Goal: Task Accomplishment & Management: Manage account settings

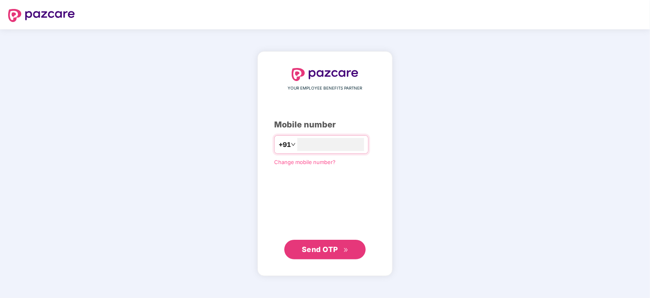
type input "**********"
click at [330, 248] on span "Send OTP" at bounding box center [320, 249] width 36 height 9
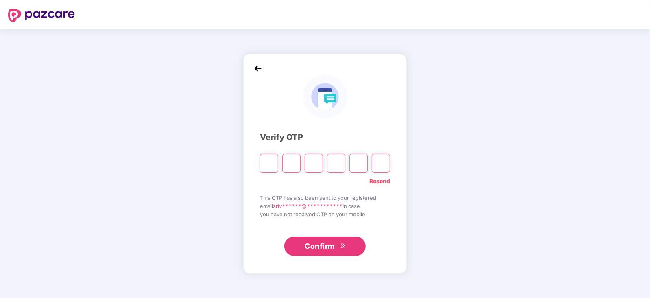
paste input "*"
type input "*"
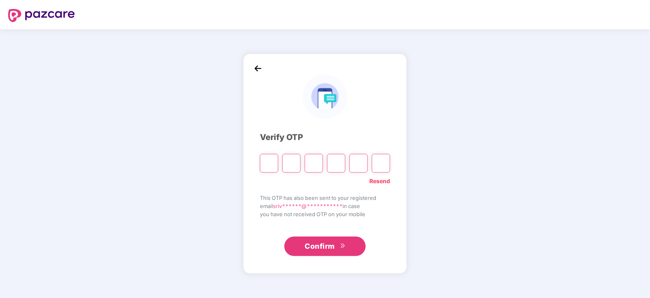
type input "*"
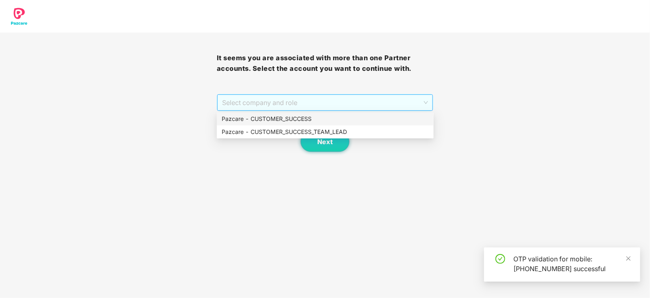
click at [426, 102] on span "Select company and role" at bounding box center [325, 102] width 206 height 15
click at [285, 117] on div "Pazcare - CUSTOMER_SUCCESS" at bounding box center [325, 118] width 207 height 9
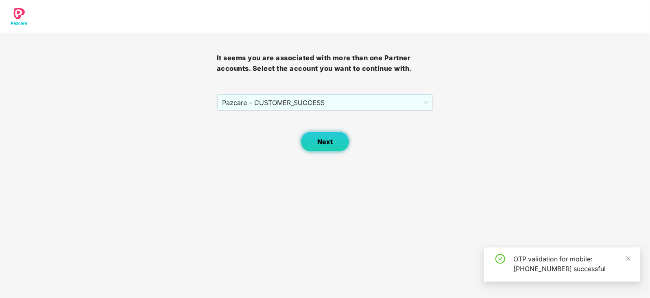
click at [332, 143] on span "Next" at bounding box center [324, 142] width 15 height 8
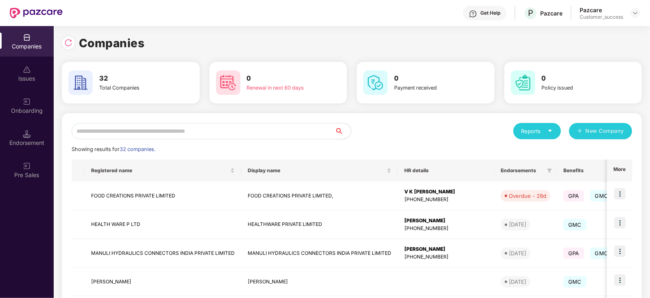
click at [132, 133] on input "text" at bounding box center [203, 131] width 263 height 16
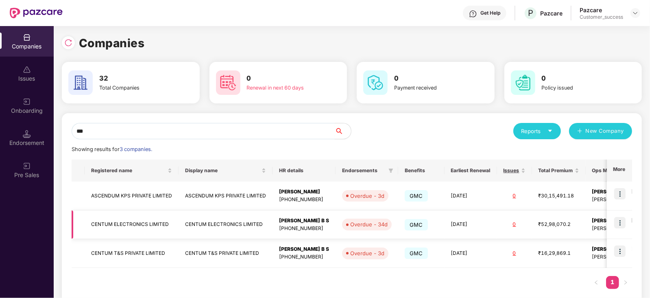
type input "***"
click at [623, 224] on img at bounding box center [619, 222] width 11 height 11
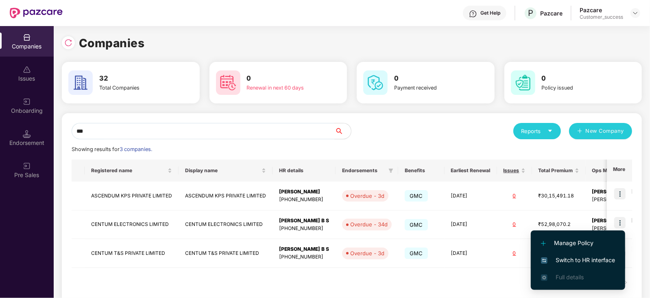
click at [594, 256] on span "Switch to HR interface" at bounding box center [578, 260] width 74 height 9
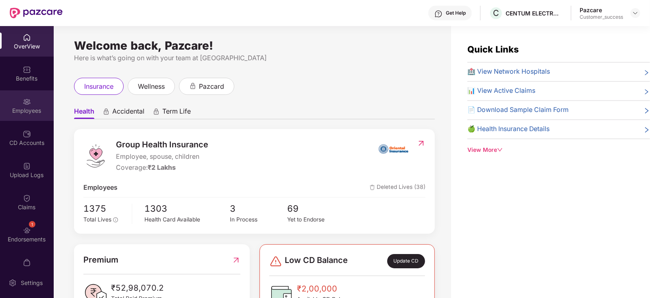
click at [24, 110] on div "Employees" at bounding box center [27, 111] width 54 height 8
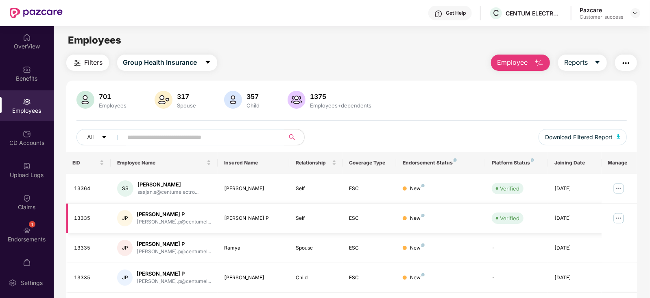
scroll to position [201, 0]
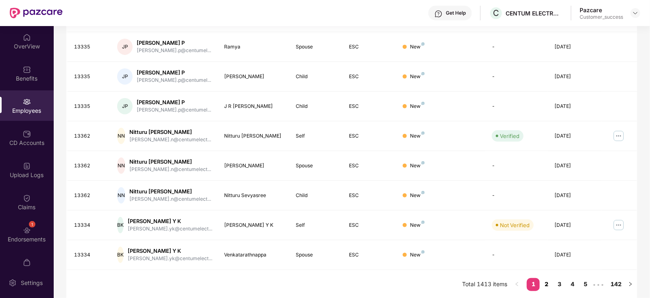
click at [551, 282] on link "2" at bounding box center [546, 284] width 13 height 12
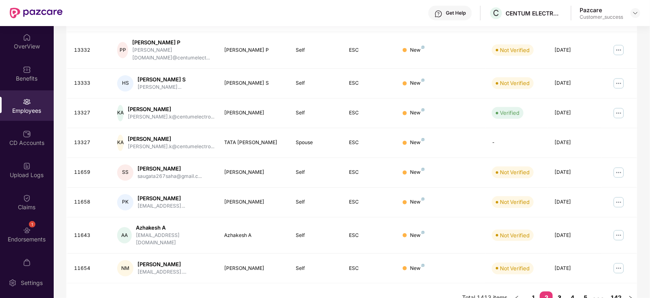
click at [561, 291] on link "3" at bounding box center [559, 297] width 13 height 12
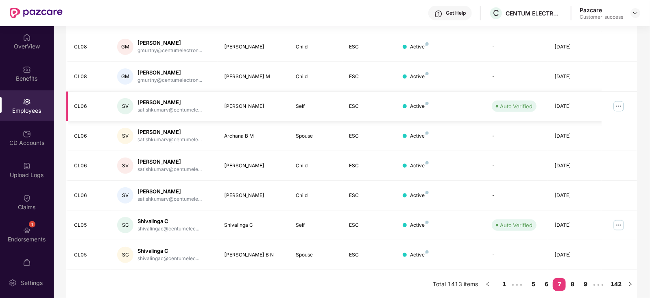
scroll to position [0, 0]
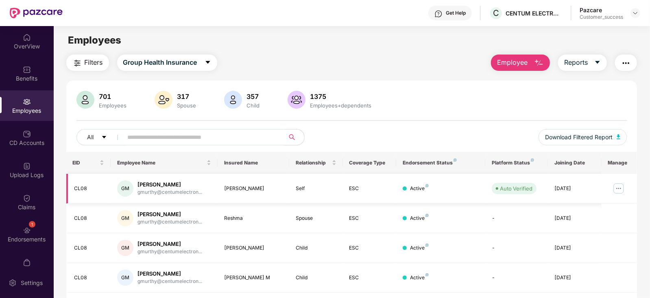
click at [623, 188] on img at bounding box center [618, 188] width 13 height 13
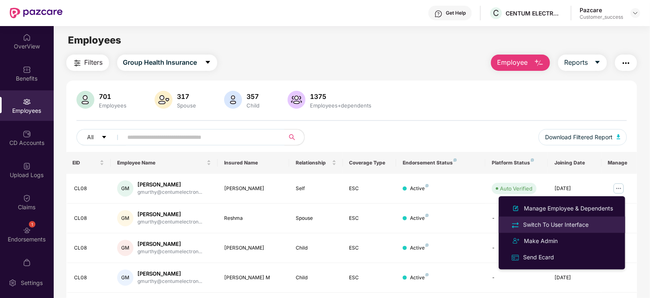
click at [568, 221] on div "Switch To User Interface" at bounding box center [556, 224] width 69 height 9
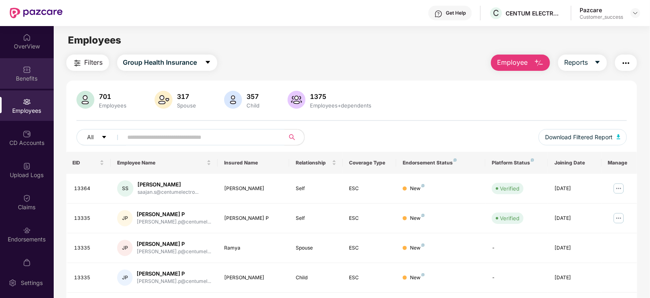
click at [24, 75] on div "Benefits" at bounding box center [27, 78] width 54 height 8
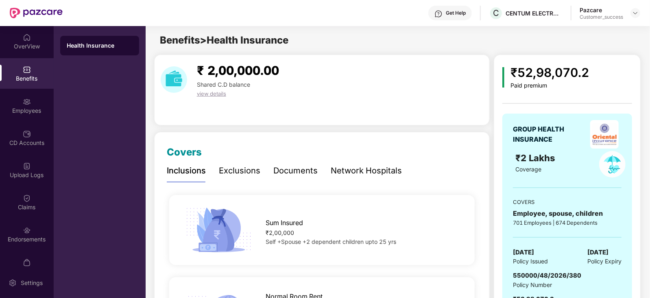
click at [294, 172] on div "Documents" at bounding box center [295, 170] width 44 height 13
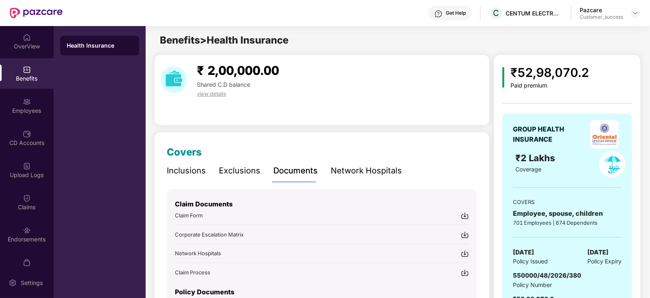
scroll to position [62, 0]
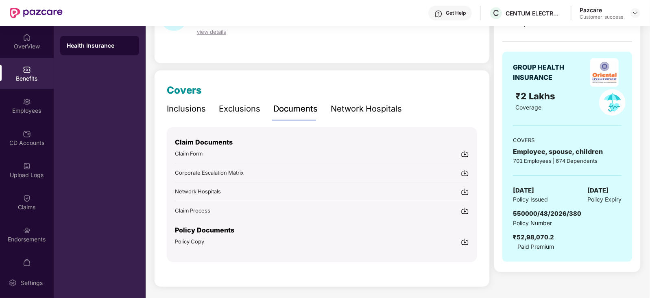
click at [466, 150] on img at bounding box center [465, 154] width 8 height 8
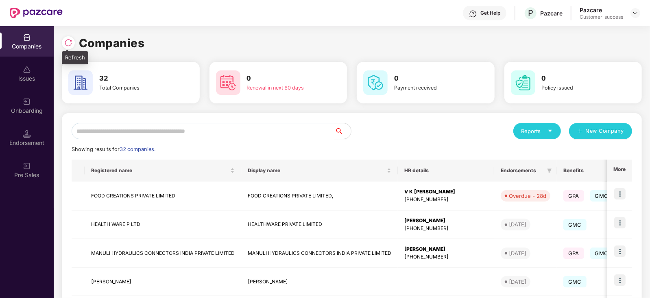
click at [66, 47] on div at bounding box center [68, 42] width 13 height 13
click at [144, 129] on input "text" at bounding box center [203, 131] width 263 height 16
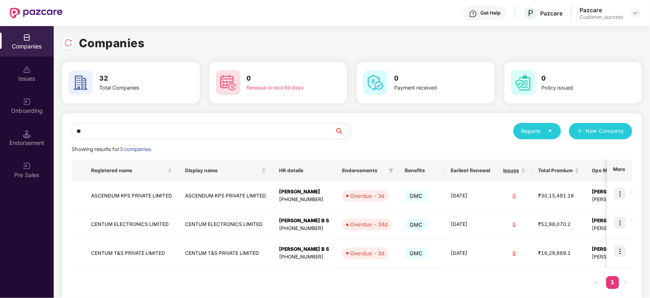
type input "*"
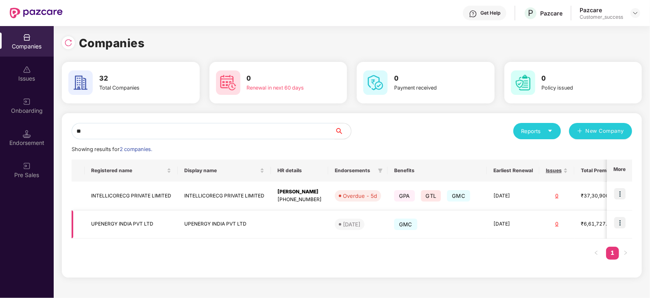
type input "**"
click at [623, 222] on img at bounding box center [619, 222] width 11 height 11
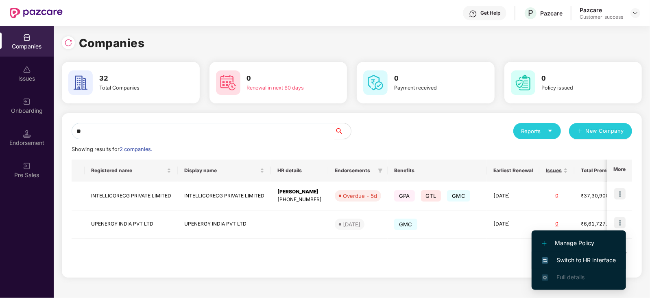
click at [600, 256] on span "Switch to HR interface" at bounding box center [579, 260] width 74 height 9
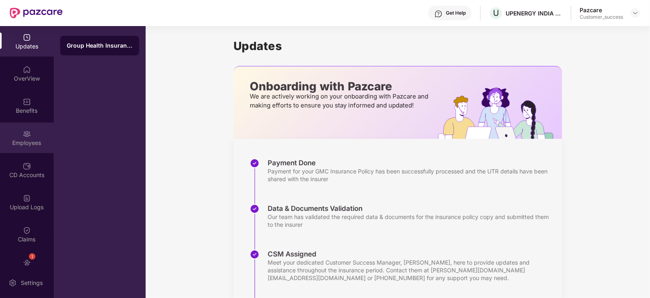
click at [30, 150] on div "Employees" at bounding box center [27, 137] width 54 height 31
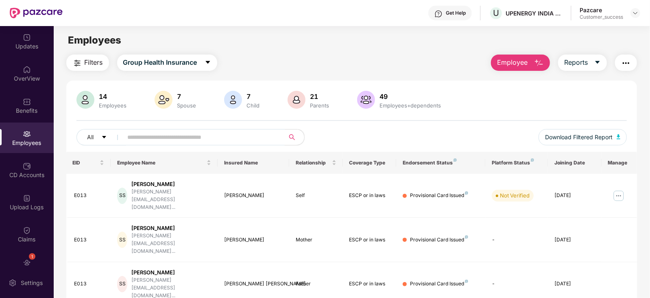
click at [183, 133] on input "text" at bounding box center [201, 137] width 146 height 12
paste input "**********"
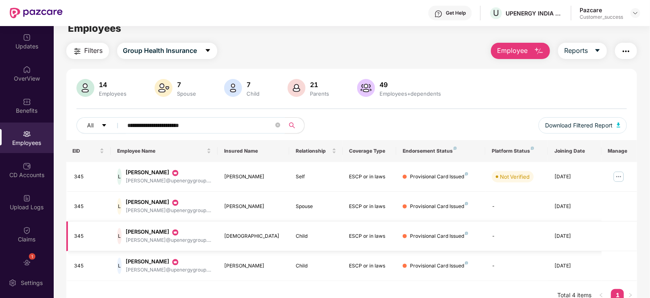
scroll to position [11, 0]
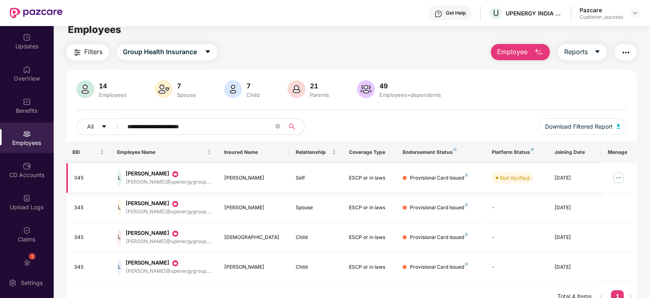
type input "**********"
click at [619, 178] on img at bounding box center [618, 177] width 13 height 13
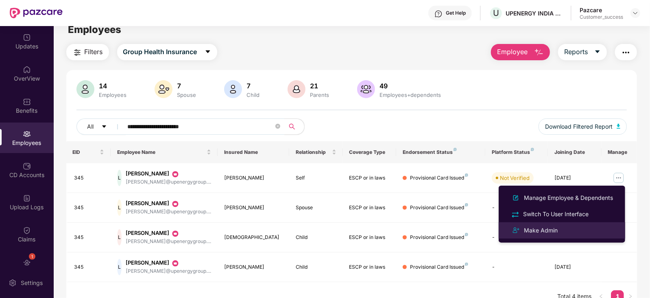
click at [542, 232] on div "Make Admin" at bounding box center [540, 230] width 37 height 9
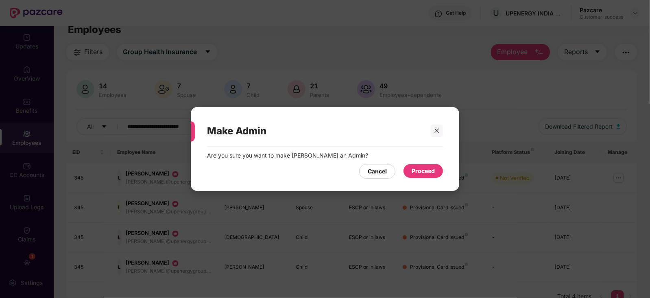
click at [427, 166] on div "Proceed" at bounding box center [423, 170] width 23 height 9
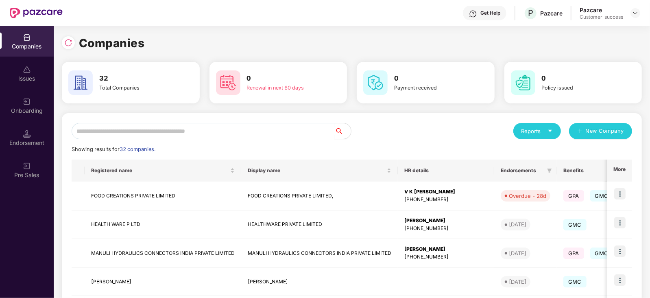
click at [107, 133] on input "text" at bounding box center [203, 131] width 263 height 16
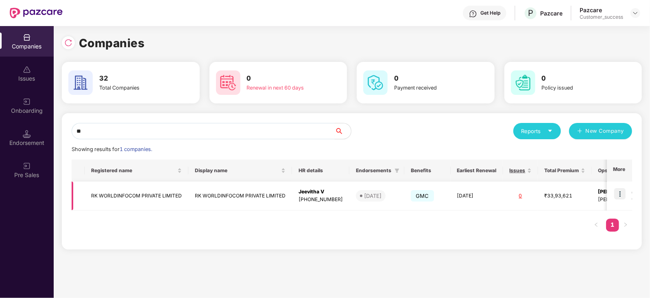
type input "**"
click at [624, 194] on img at bounding box center [619, 193] width 11 height 11
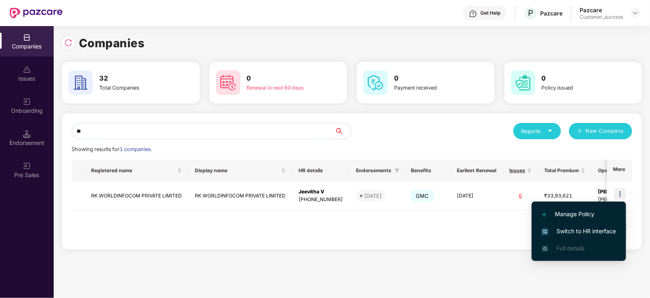
click at [592, 229] on span "Switch to HR interface" at bounding box center [579, 231] width 74 height 9
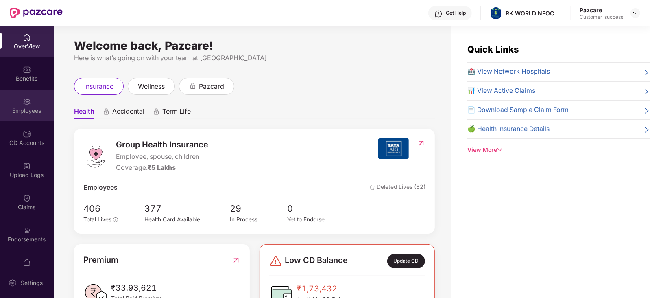
click at [33, 98] on div "Employees" at bounding box center [27, 105] width 54 height 31
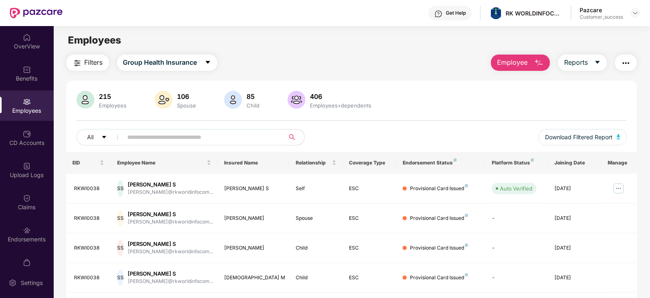
click at [352, 135] on div "All" at bounding box center [213, 137] width 275 height 16
click at [179, 141] on input "text" at bounding box center [201, 137] width 146 height 12
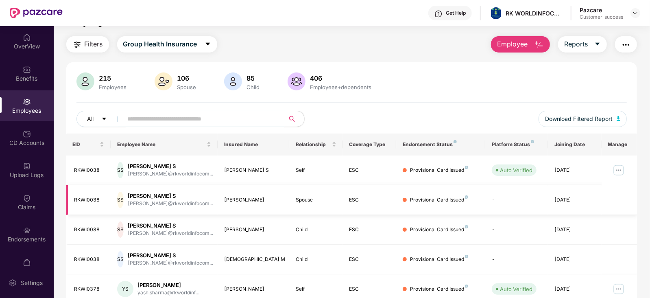
scroll to position [18, 0]
click at [150, 114] on input "text" at bounding box center [201, 119] width 146 height 12
paste input "********"
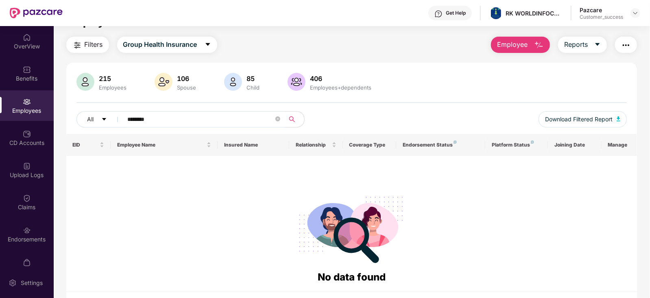
type input "********"
